Goal: Find specific page/section: Find specific page/section

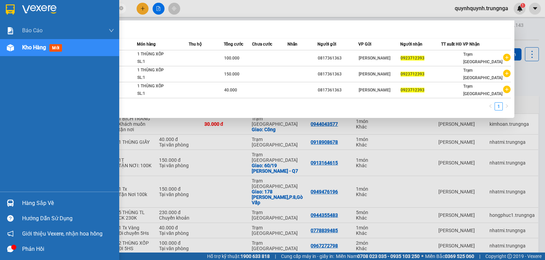
type input "0923712393"
click at [96, 61] on div "Báo cáo Báo cáo dòng tiền (nhân viên) - chỉ tính tiền mặt Kho hàng mới" at bounding box center [59, 107] width 119 height 170
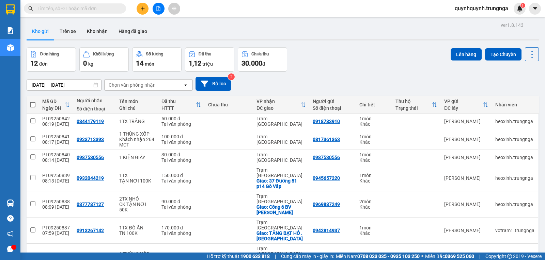
click at [105, 10] on input "text" at bounding box center [77, 8] width 80 height 7
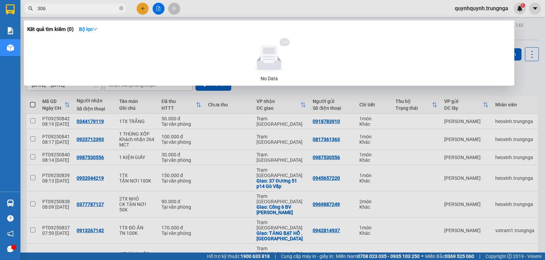
type input "3069"
click at [119, 8] on icon "close-circle" at bounding box center [121, 8] width 4 height 4
